Goal: Task Accomplishment & Management: Use online tool/utility

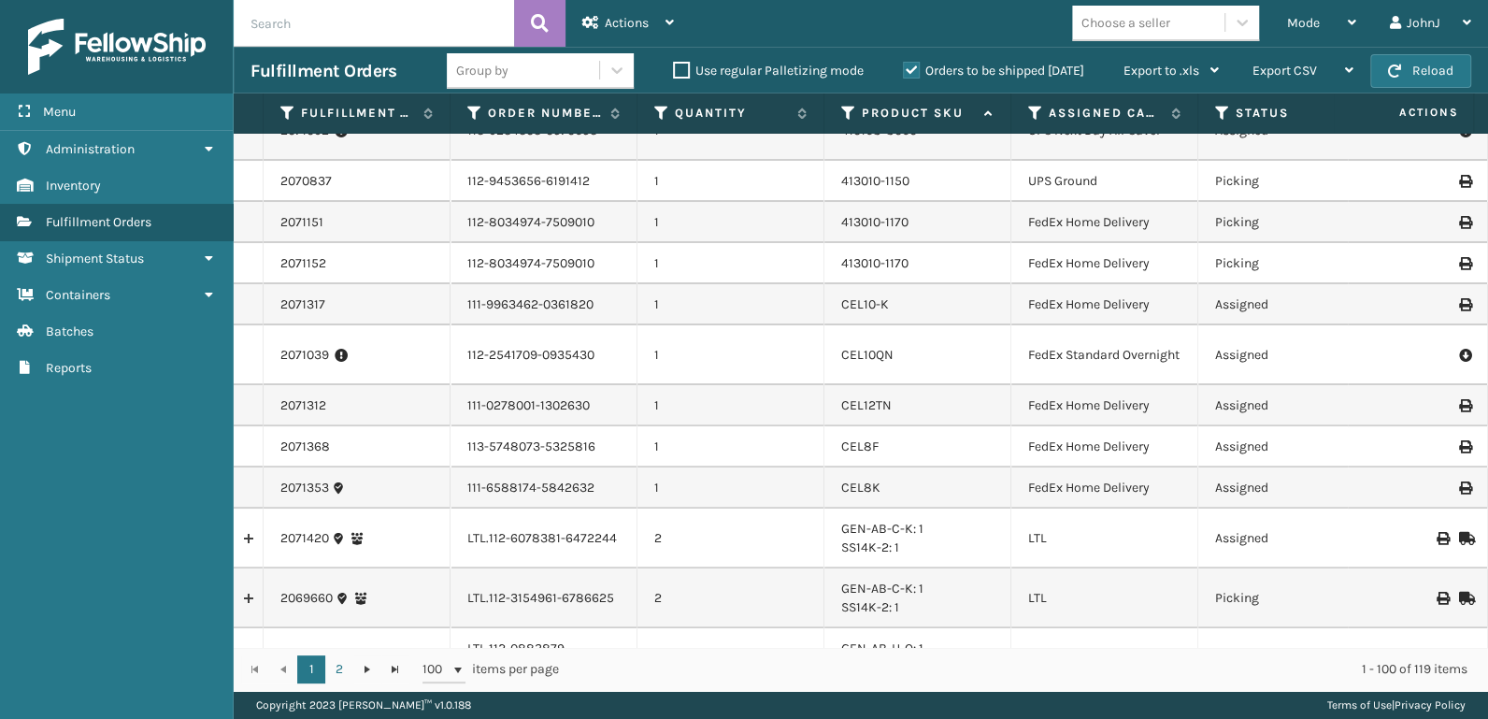
scroll to position [389, 0]
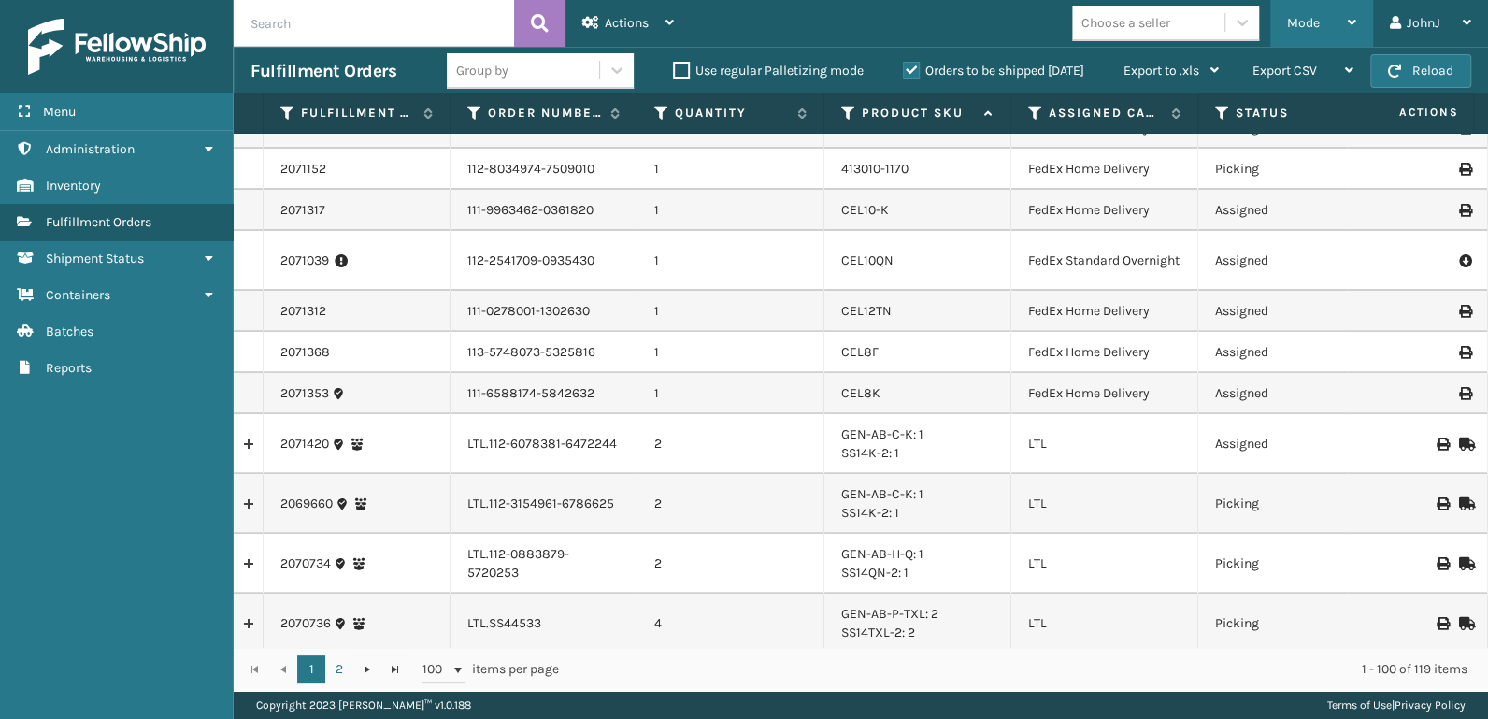
click at [1328, 30] on div "Mode" at bounding box center [1321, 23] width 69 height 47
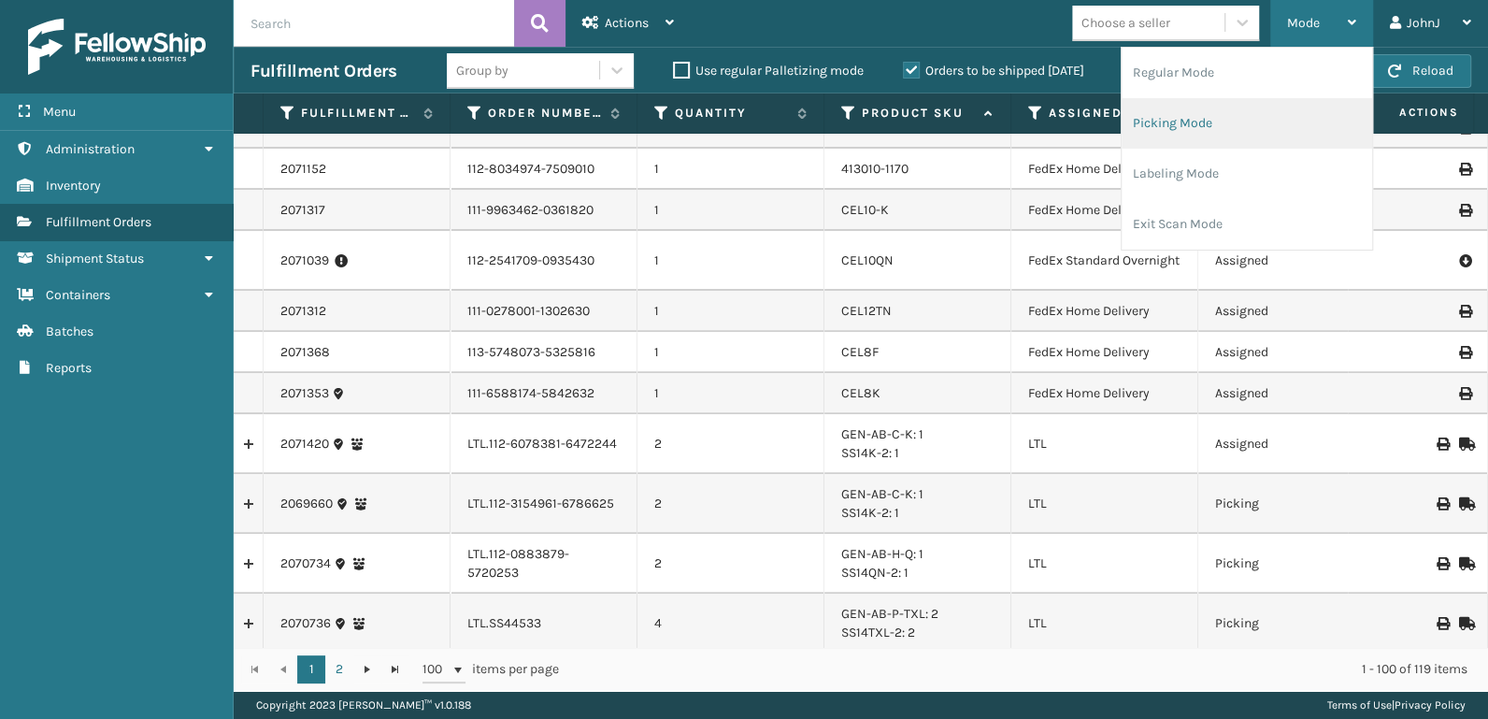
click at [1239, 134] on li "Picking Mode" at bounding box center [1246, 123] width 250 height 50
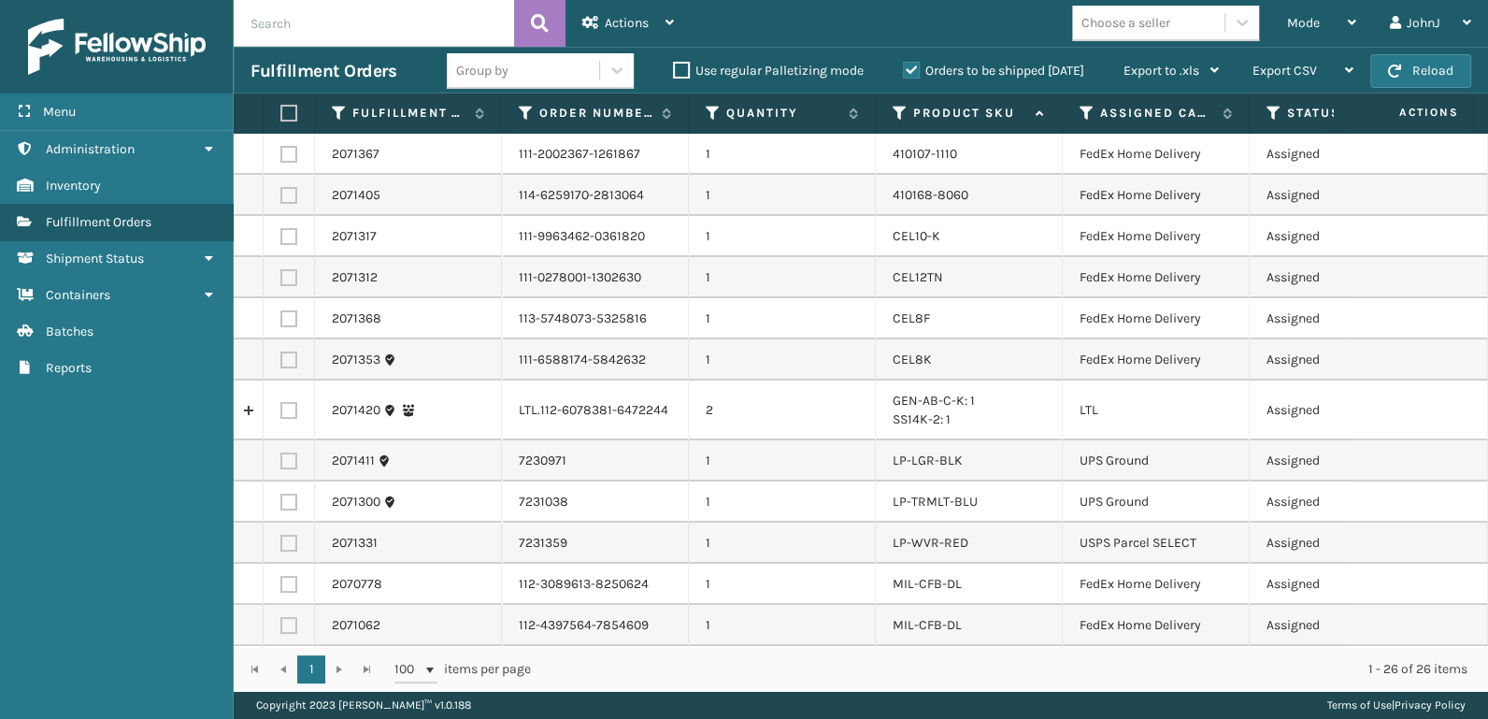
click at [285, 409] on label at bounding box center [288, 410] width 17 height 17
click at [281, 409] on input "checkbox" at bounding box center [280, 408] width 1 height 12
checkbox input "true"
click at [617, 17] on span "Actions" at bounding box center [627, 23] width 44 height 16
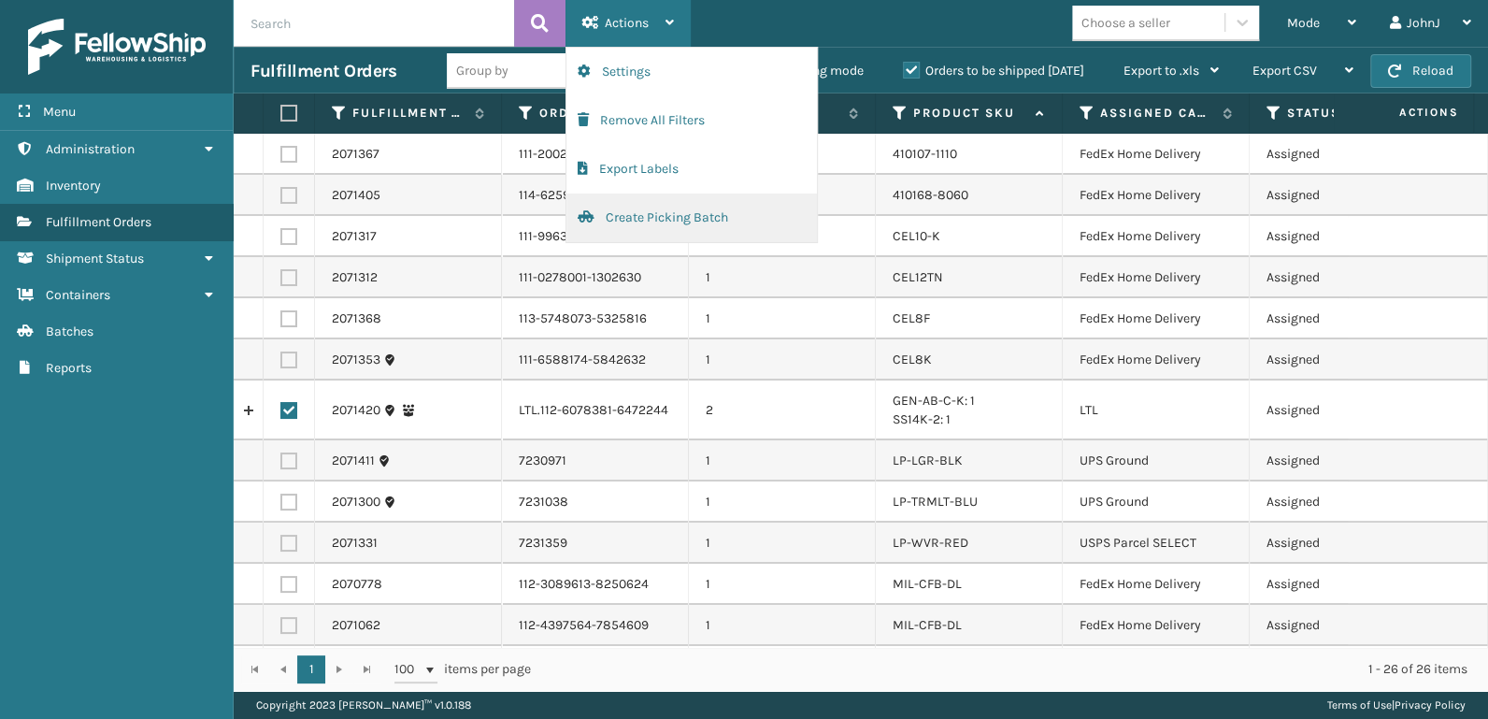
click at [640, 207] on button "Create Picking Batch" at bounding box center [691, 217] width 250 height 49
